Goal: Register for event/course

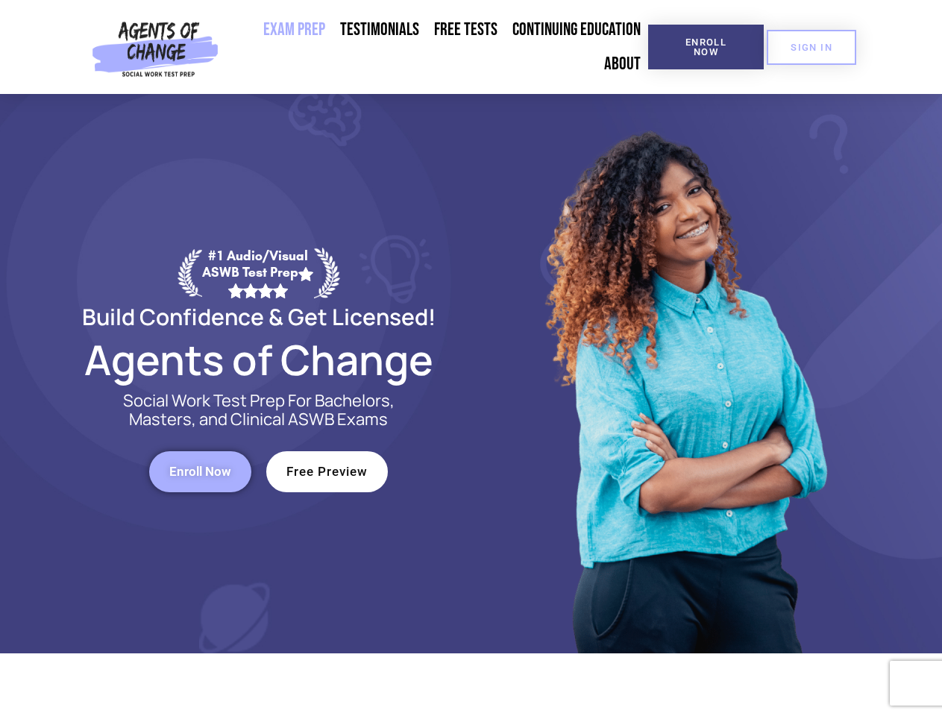
click at [471, 358] on div at bounding box center [683, 373] width 425 height 559
click at [706, 47] on span "Enroll Now" at bounding box center [706, 46] width 68 height 19
click at [812, 47] on span "SIGN IN" at bounding box center [812, 48] width 42 height 10
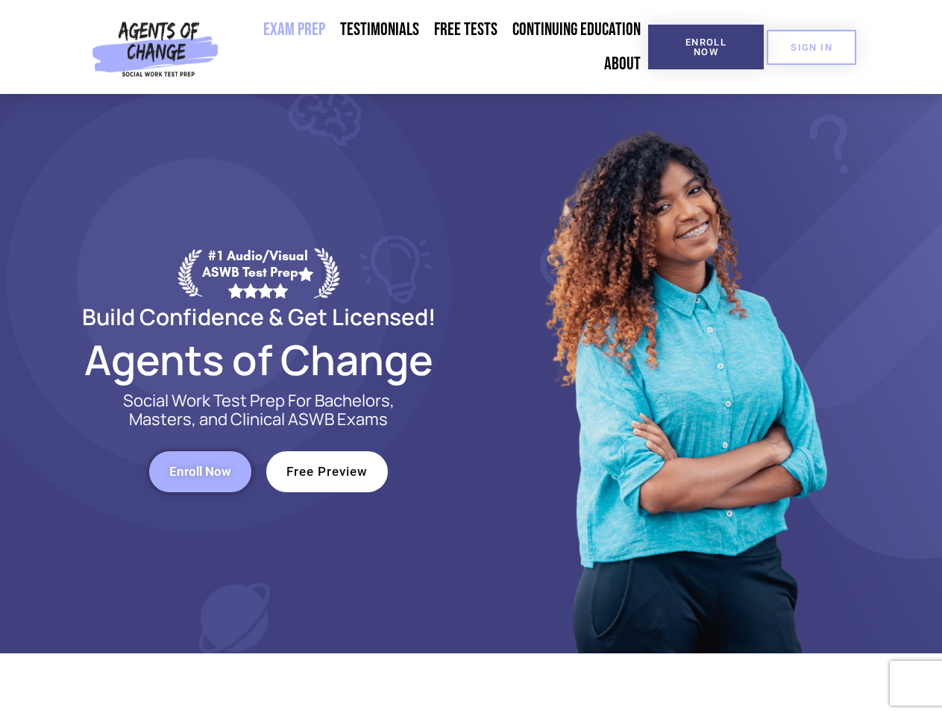
click at [200, 471] on span "Enroll Now" at bounding box center [200, 471] width 62 height 13
click at [327, 471] on span "Free Preview" at bounding box center [326, 471] width 81 height 13
